Goal: Information Seeking & Learning: Learn about a topic

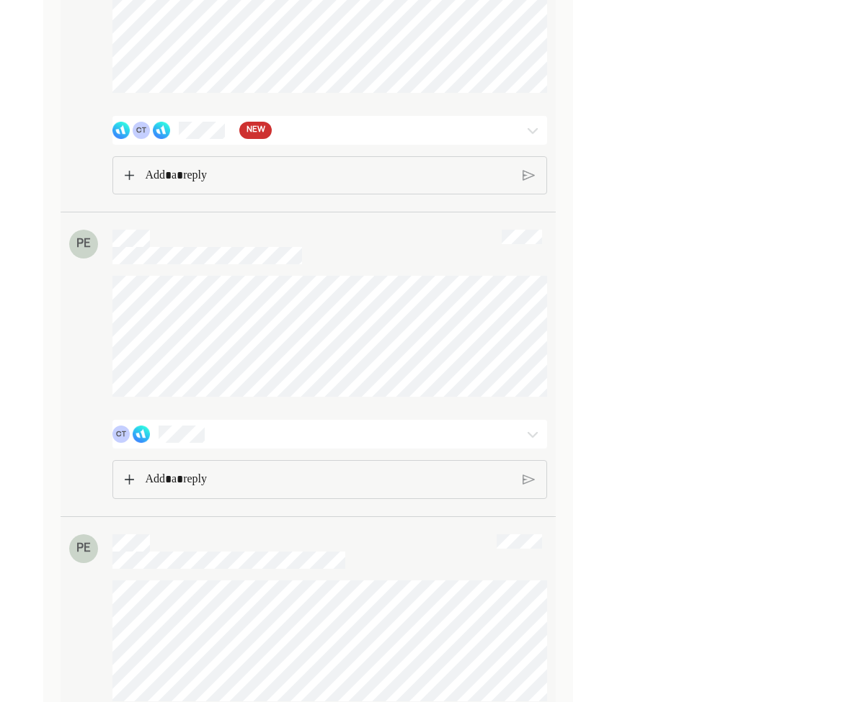
scroll to position [1060, 0]
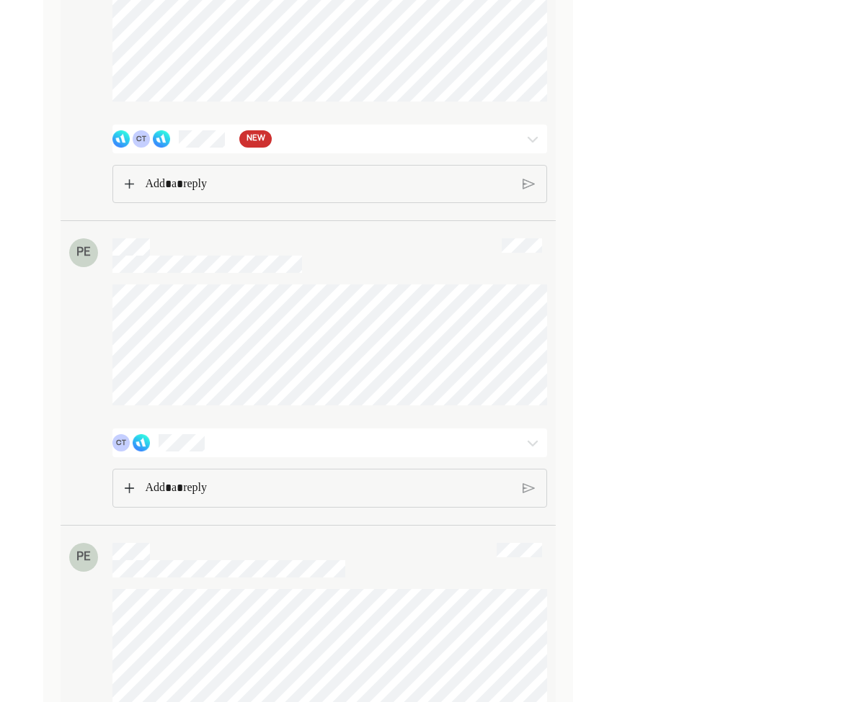
click at [291, 139] on div "CT NEW" at bounding box center [329, 139] width 434 height 29
click at [249, 146] on span "NEW" at bounding box center [255, 139] width 19 height 14
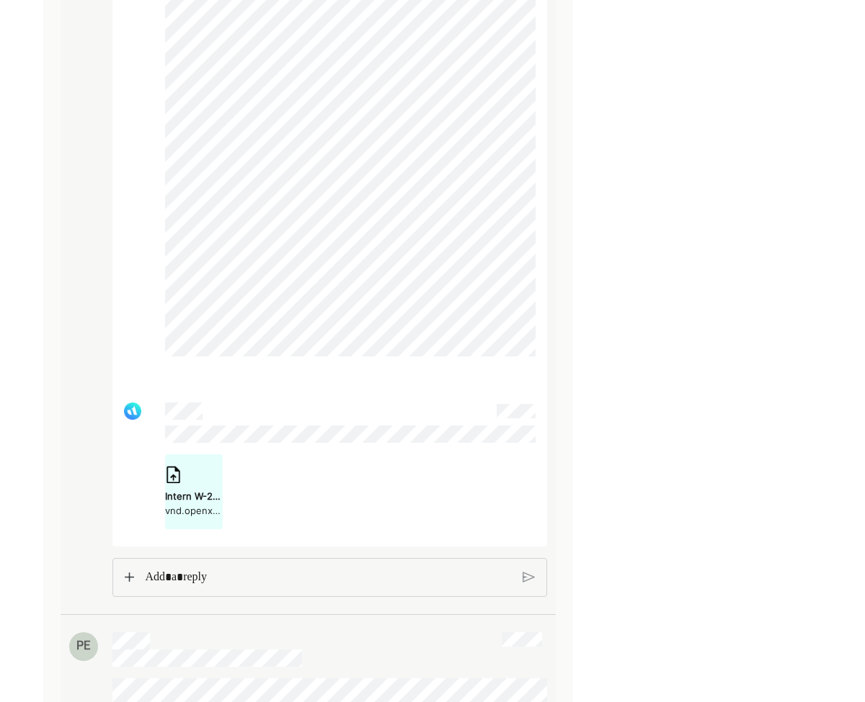
scroll to position [5198, 0]
click at [186, 496] on div "Intern W-2 Transition — PTO, Pay Model, Retirement Rules, and Compliance.docx v…" at bounding box center [194, 491] width 58 height 52
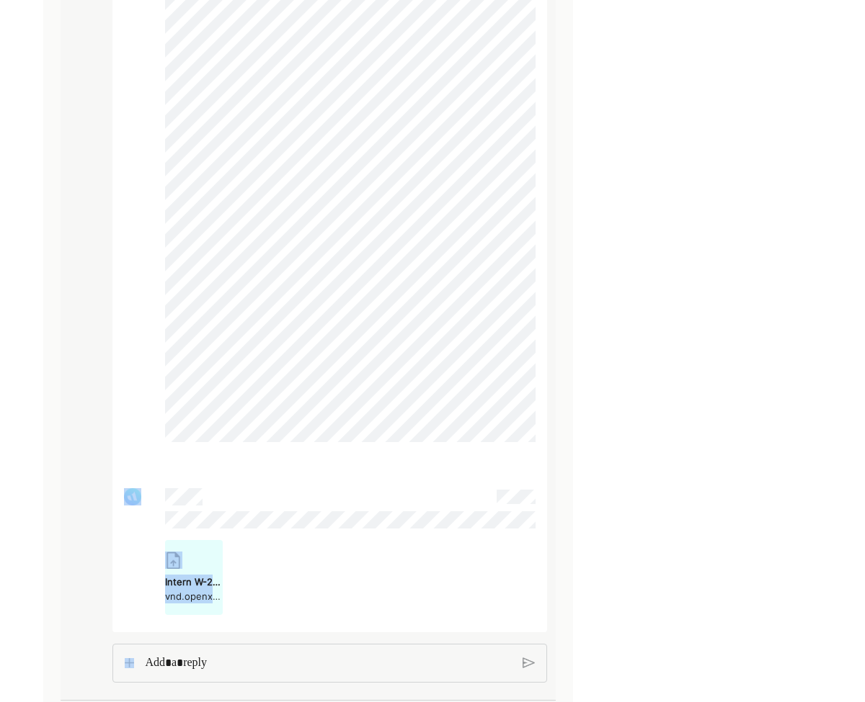
scroll to position [5143, 0]
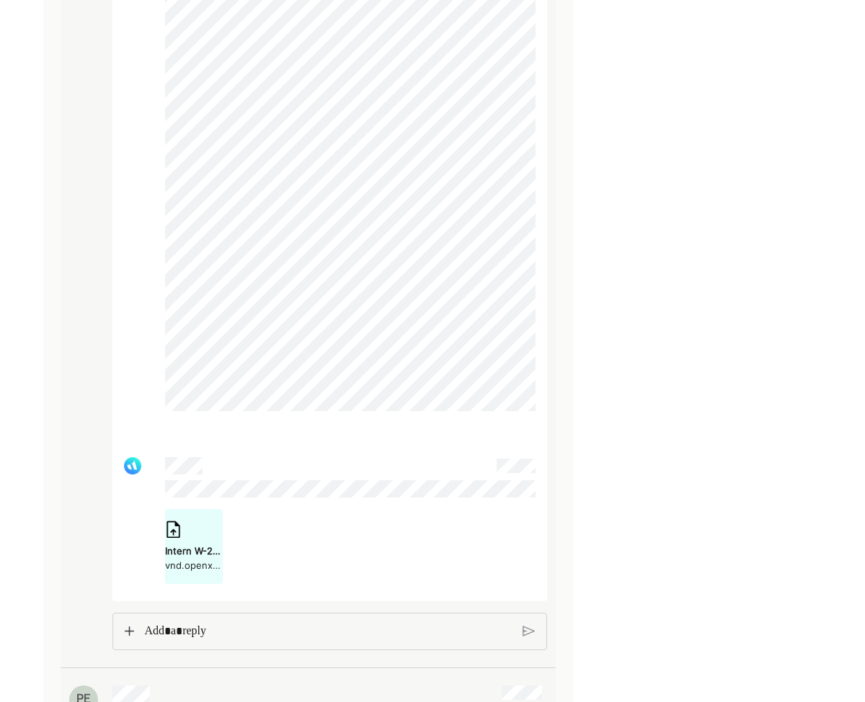
click at [220, 641] on p "Rich Text Editor. Editing area: main" at bounding box center [327, 632] width 367 height 19
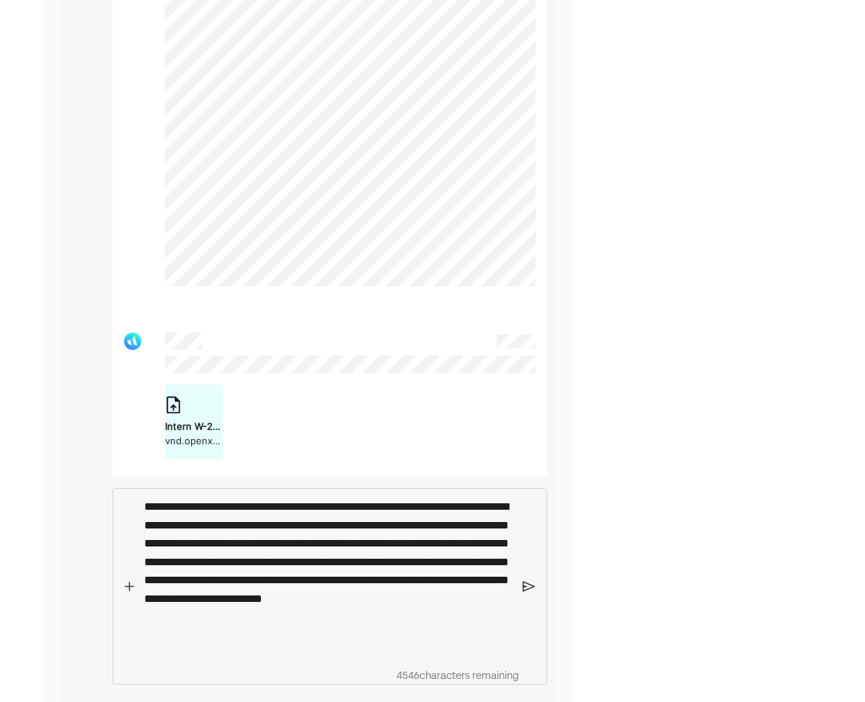
scroll to position [5271, 0]
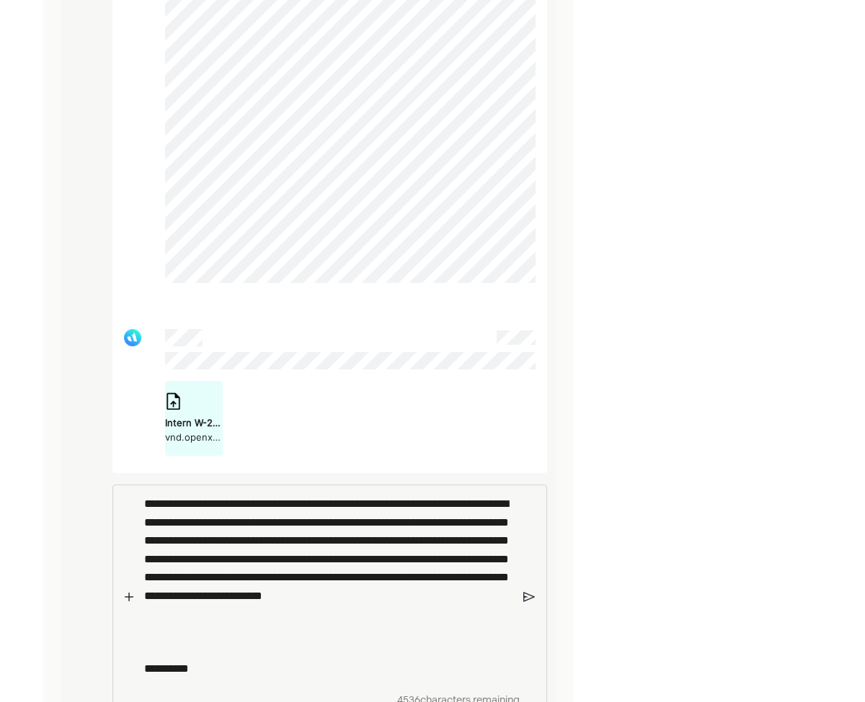
click at [128, 602] on img at bounding box center [129, 597] width 9 height 10
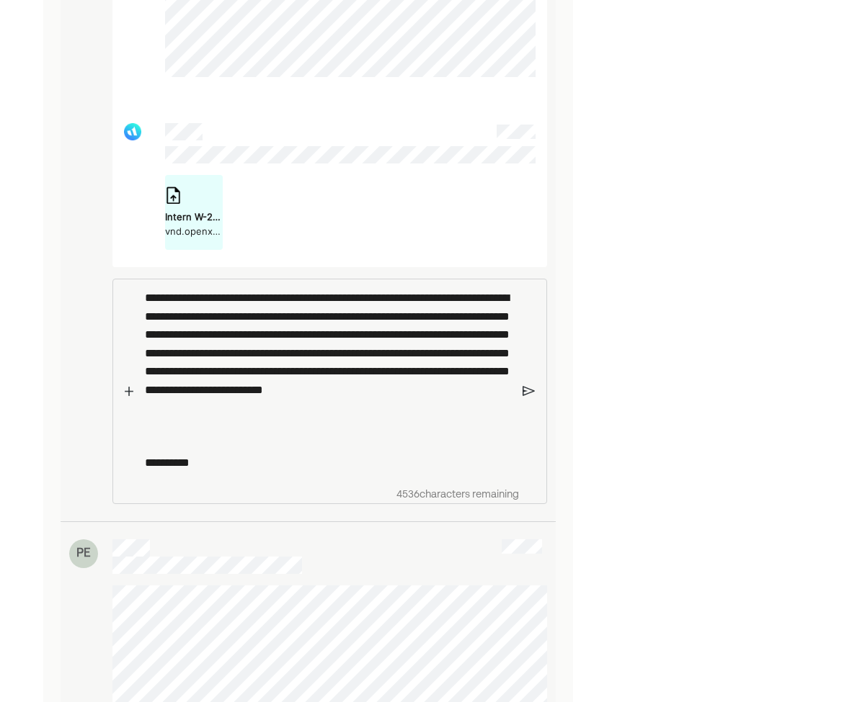
scroll to position [5480, 0]
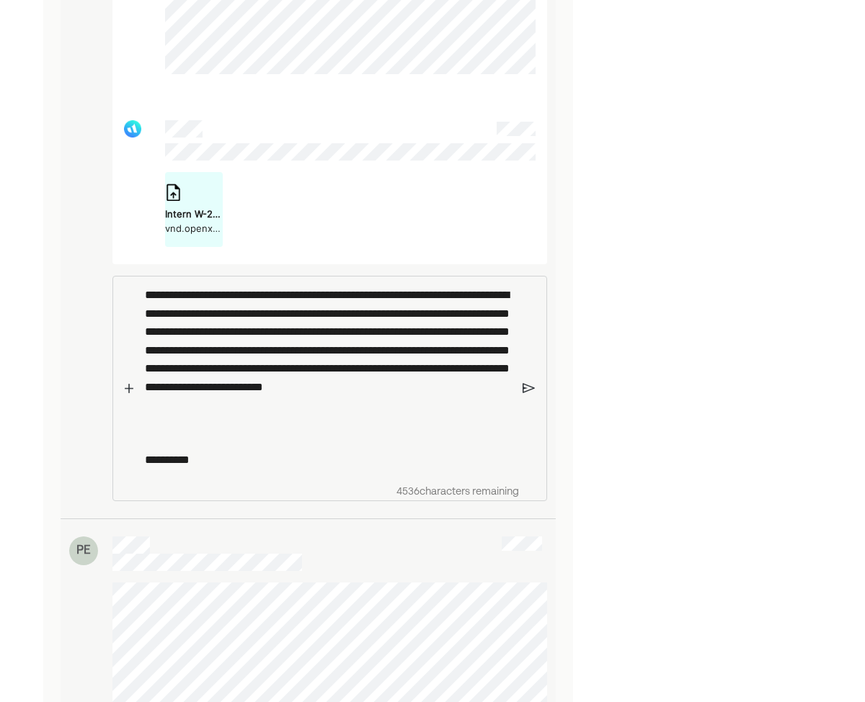
click at [127, 393] on img at bounding box center [129, 388] width 9 height 10
click at [528, 440] on img at bounding box center [528, 433] width 12 height 13
